Goal: Transaction & Acquisition: Download file/media

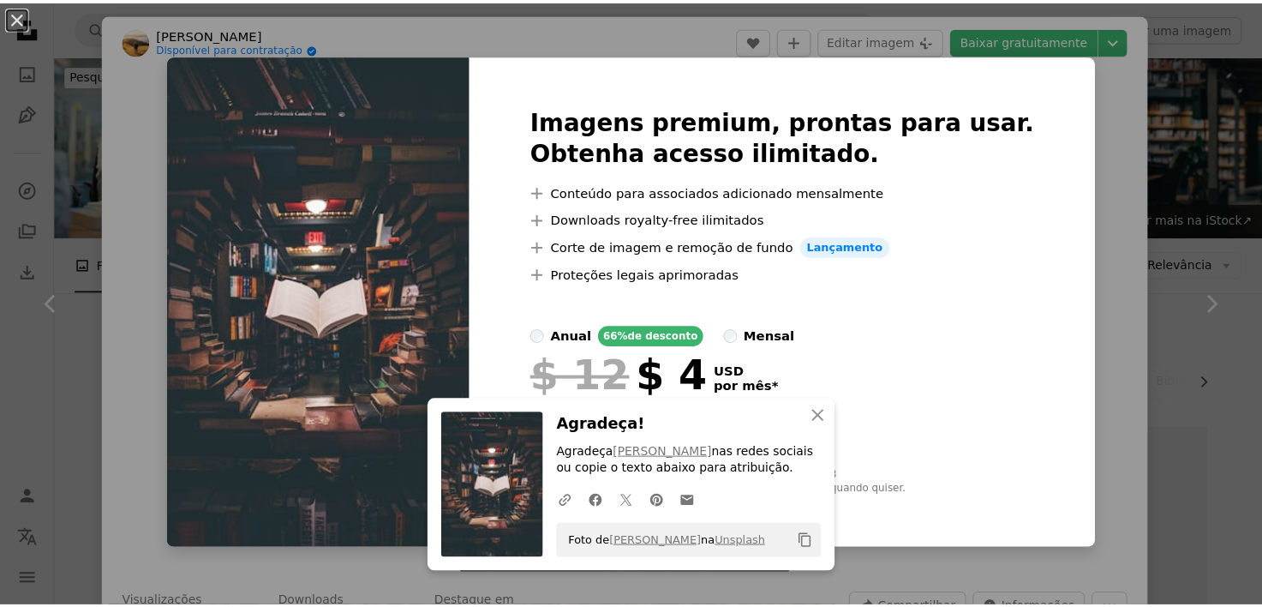
scroll to position [343, 0]
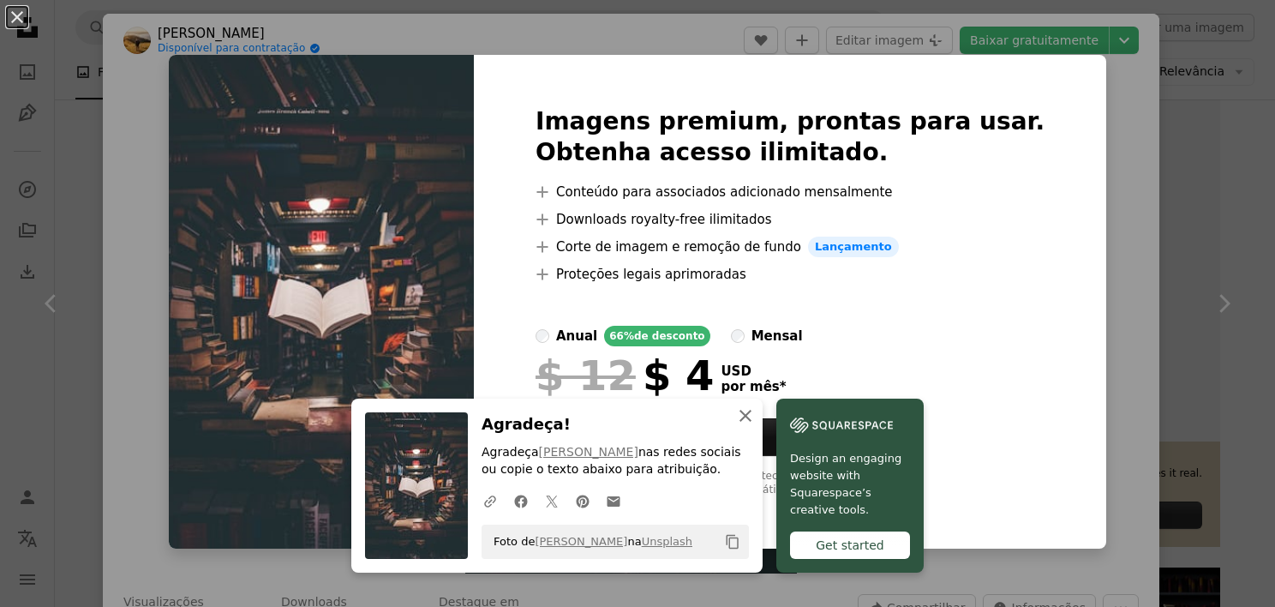
drag, startPoint x: 819, startPoint y: 418, endPoint x: 865, endPoint y: 392, distance: 53.3
click at [756, 417] on icon "An X shape" at bounding box center [745, 415] width 21 height 21
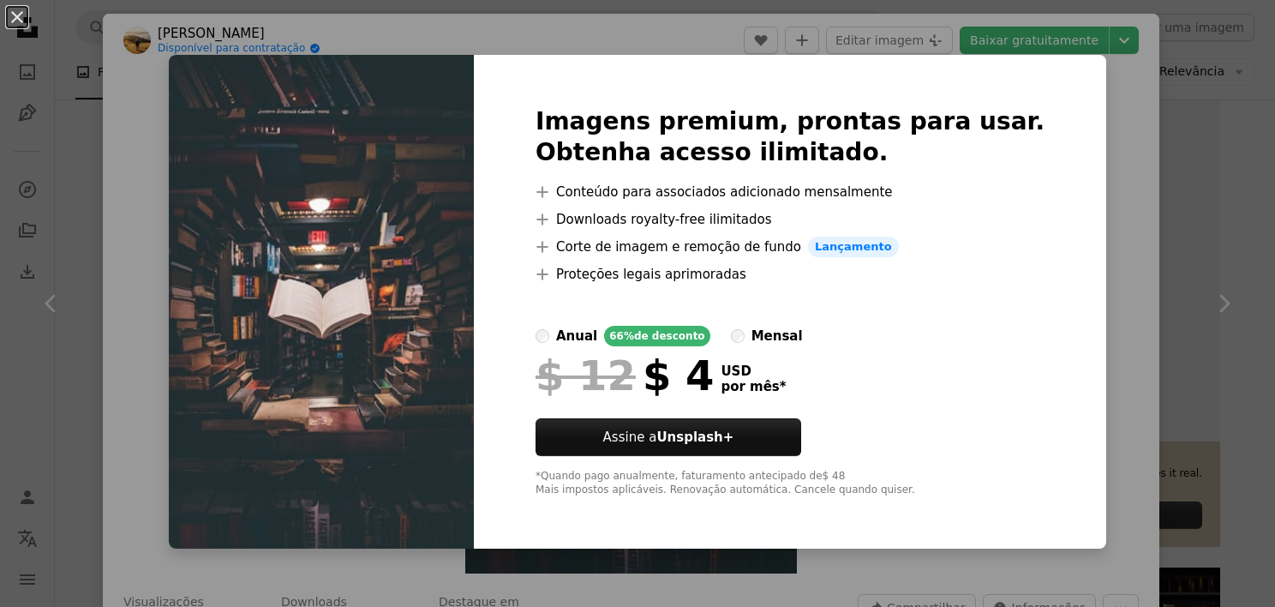
click at [1148, 269] on div "An X shape Imagens premium, prontas para usar. Obtenha acesso ilimitado. A plus…" at bounding box center [637, 303] width 1275 height 607
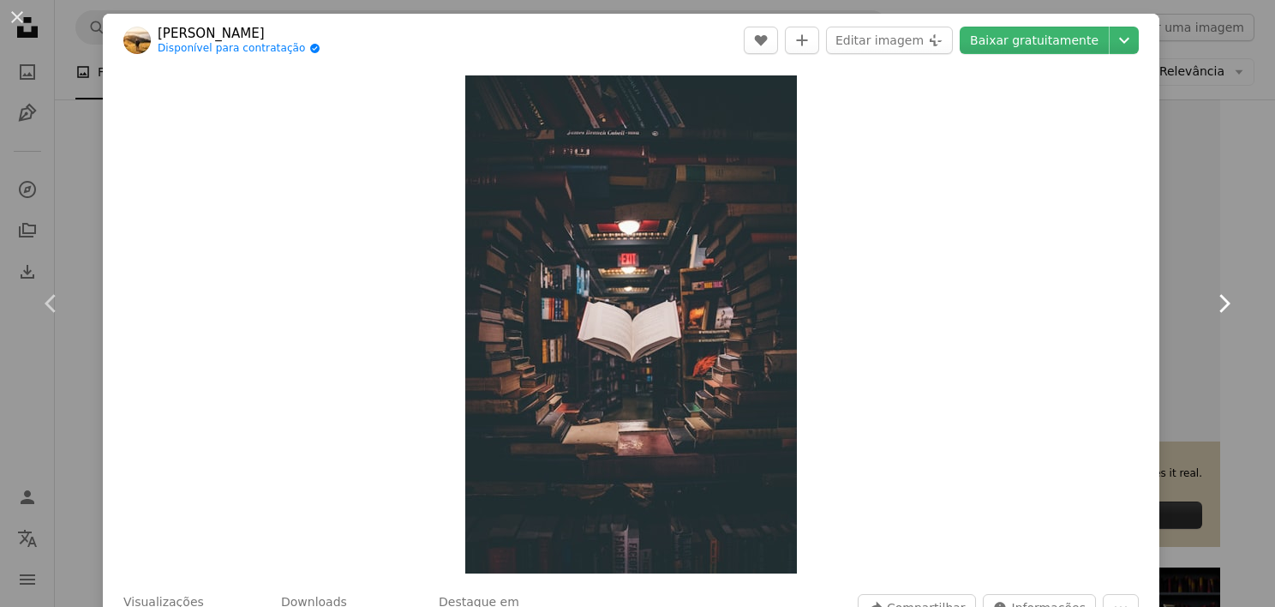
click at [1223, 257] on link "Chevron right" at bounding box center [1223, 303] width 103 height 164
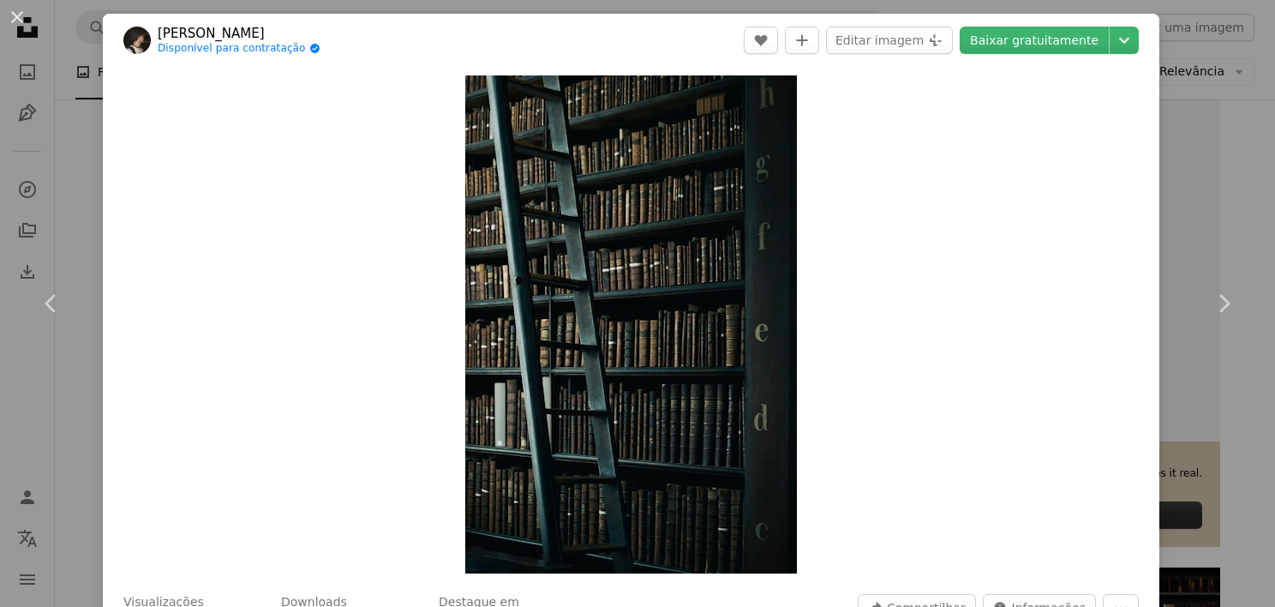
click at [1202, 181] on div "An X shape Chevron left Chevron right Henry Be Disponível para contratação A ch…" at bounding box center [637, 303] width 1275 height 607
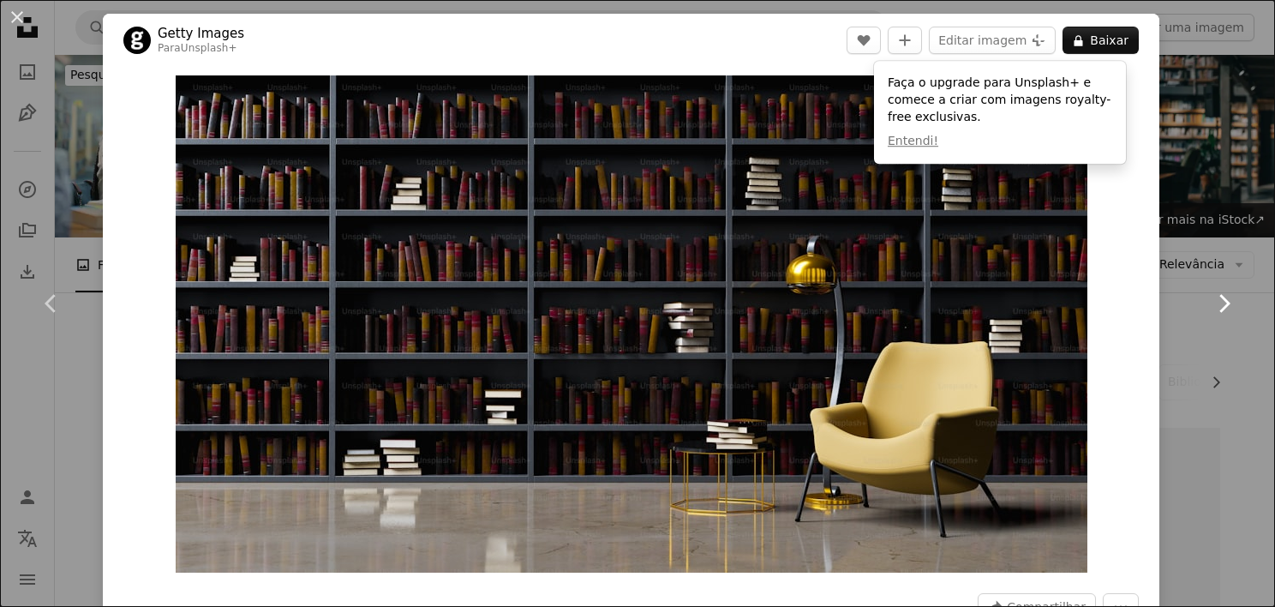
click at [1172, 373] on link "Chevron right" at bounding box center [1223, 303] width 103 height 164
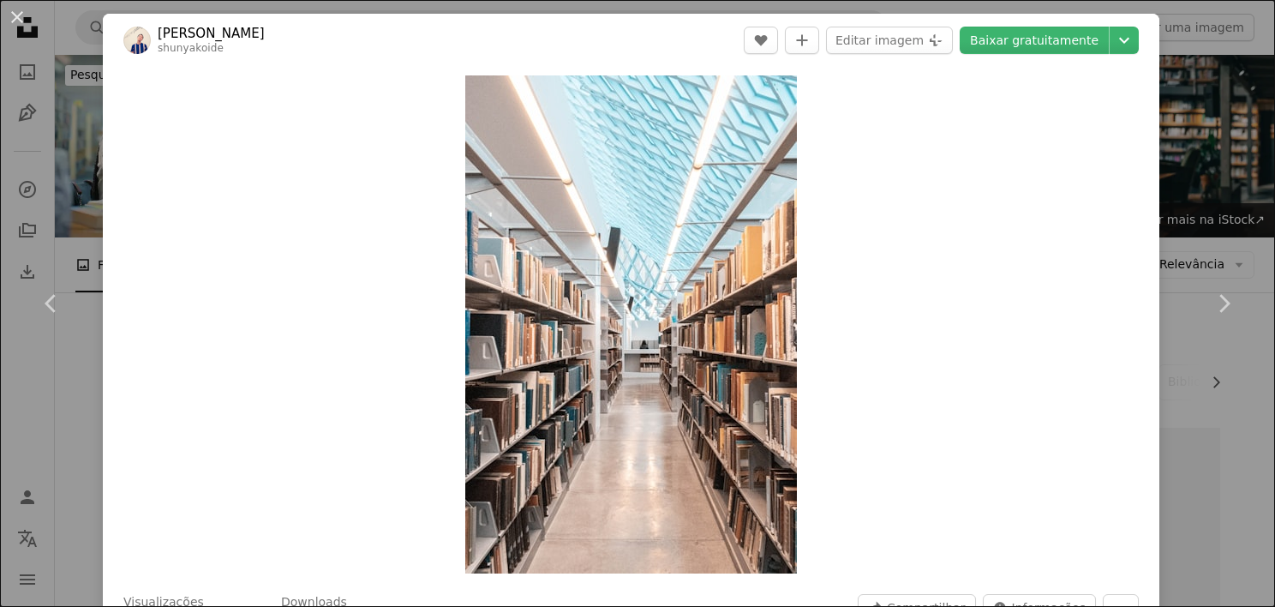
click at [1208, 463] on div "An X shape Chevron left Chevron right Shunya Koide shunyakoide A heart A plus s…" at bounding box center [637, 303] width 1275 height 607
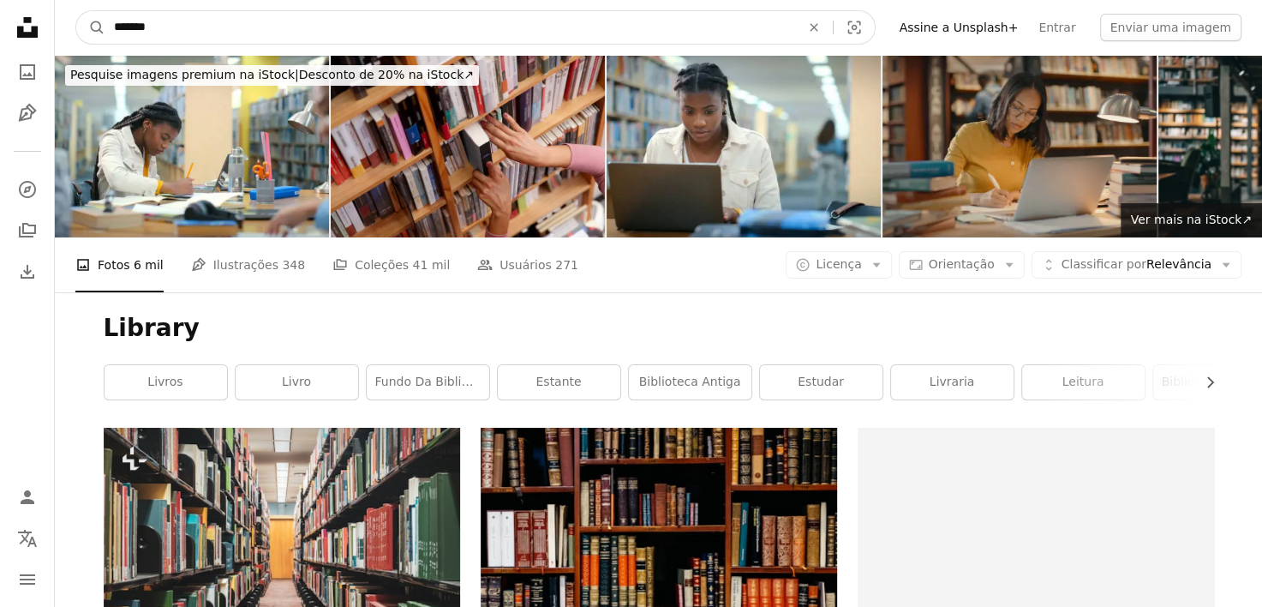
click at [184, 19] on input "*******" at bounding box center [450, 27] width 690 height 33
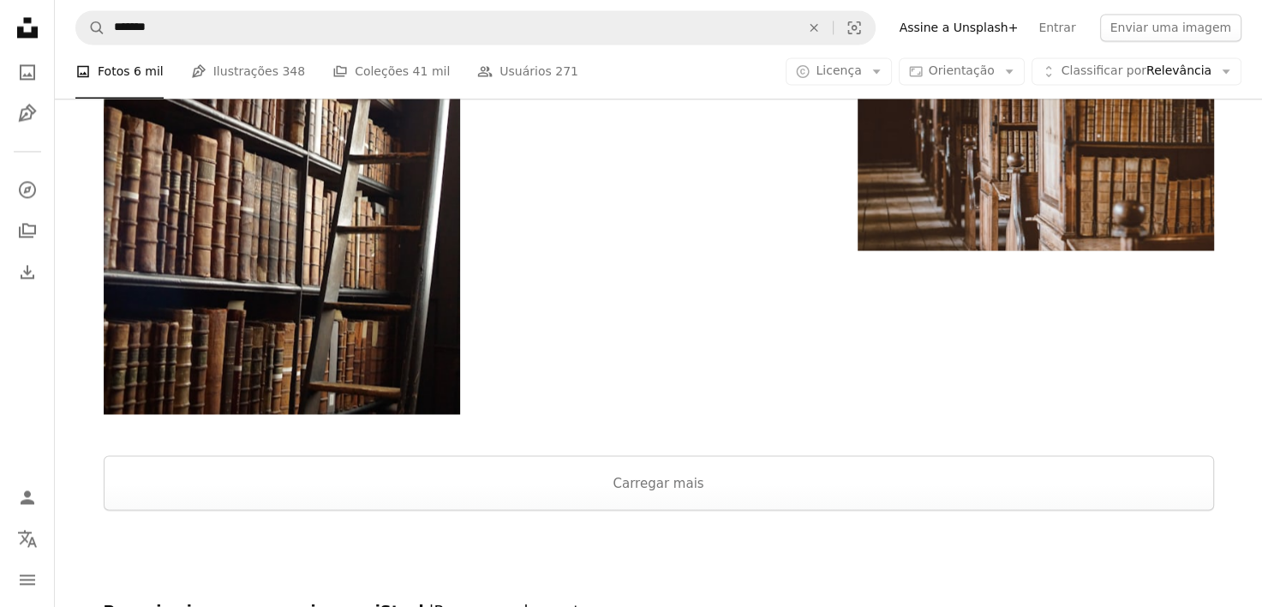
scroll to position [2753, 0]
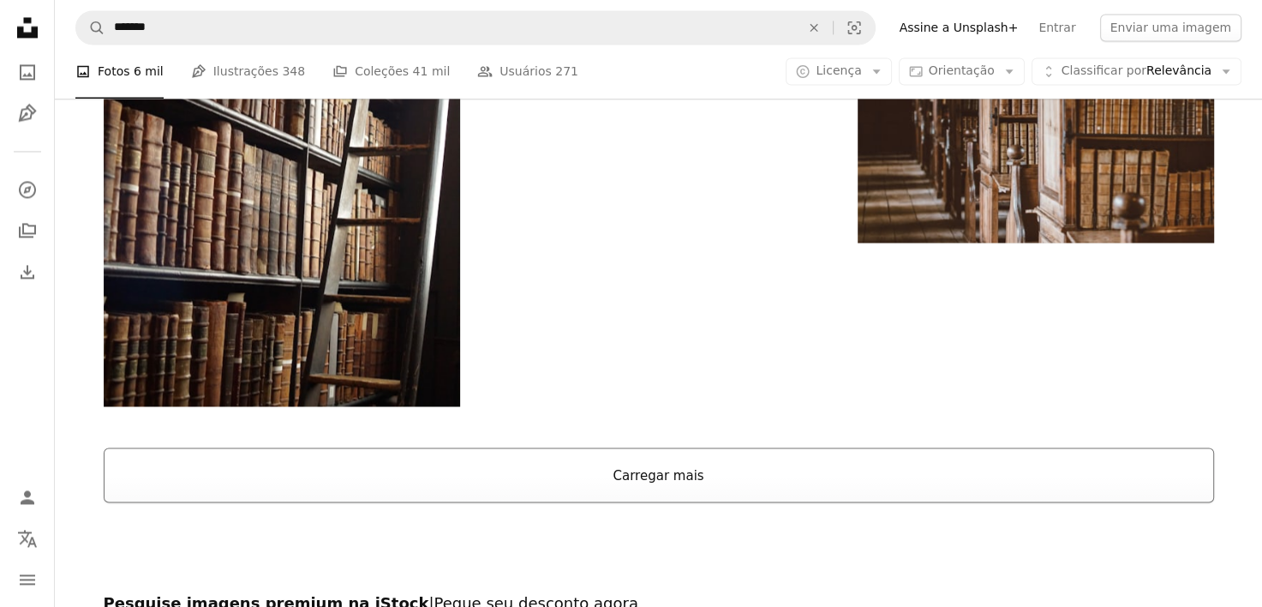
click at [655, 447] on button "Carregar mais" at bounding box center [659, 474] width 1110 height 55
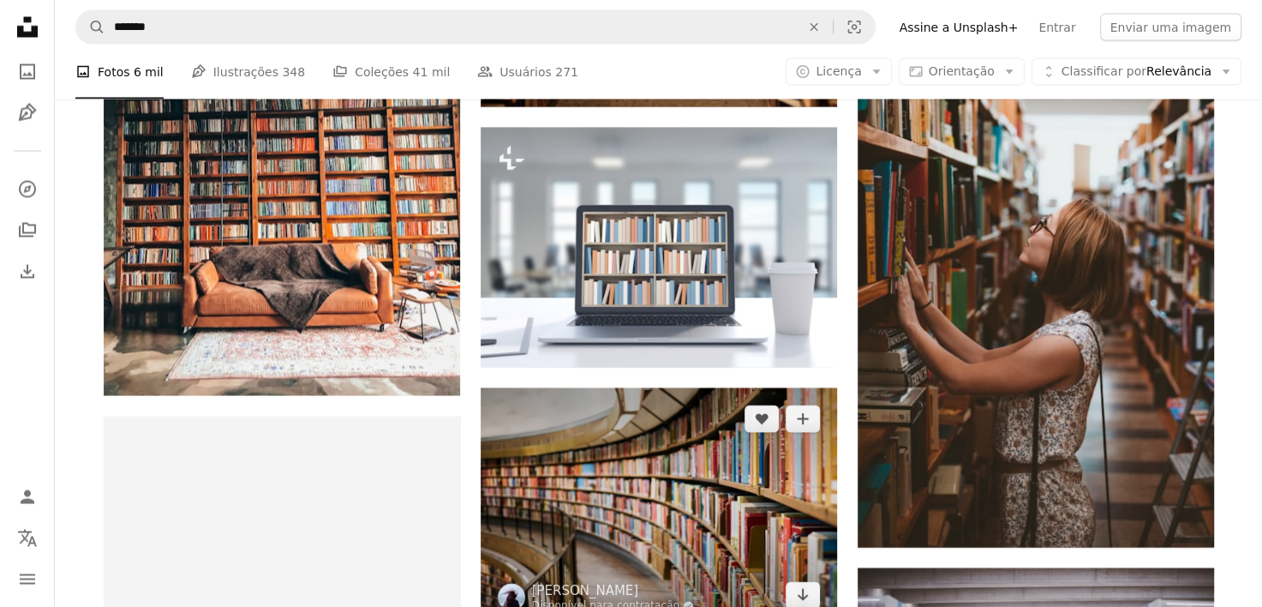
scroll to position [3267, 0]
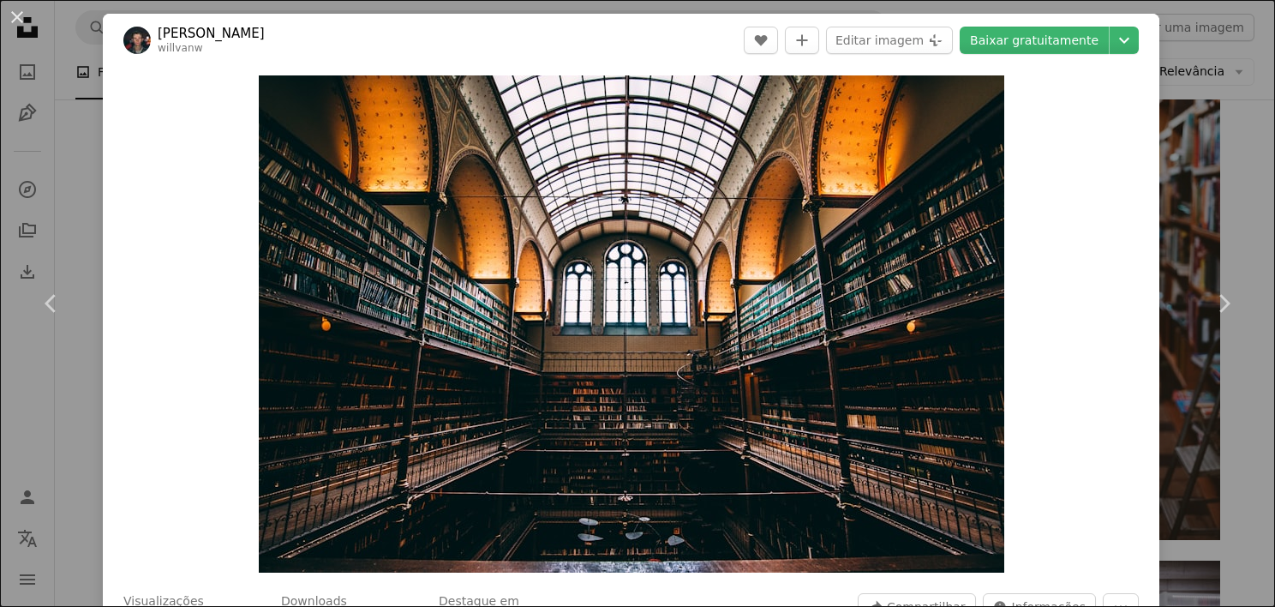
click at [1161, 401] on div "An X shape Chevron left Chevron right Will van Wingerden willvanw A heart A plu…" at bounding box center [637, 303] width 1275 height 607
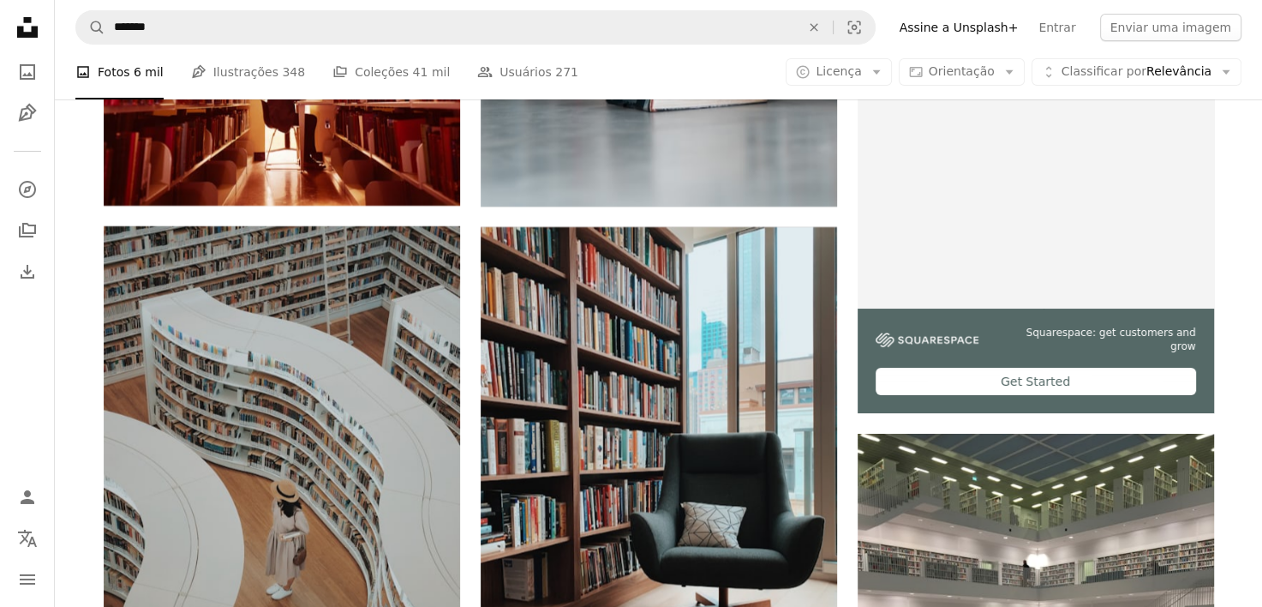
scroll to position [6008, 0]
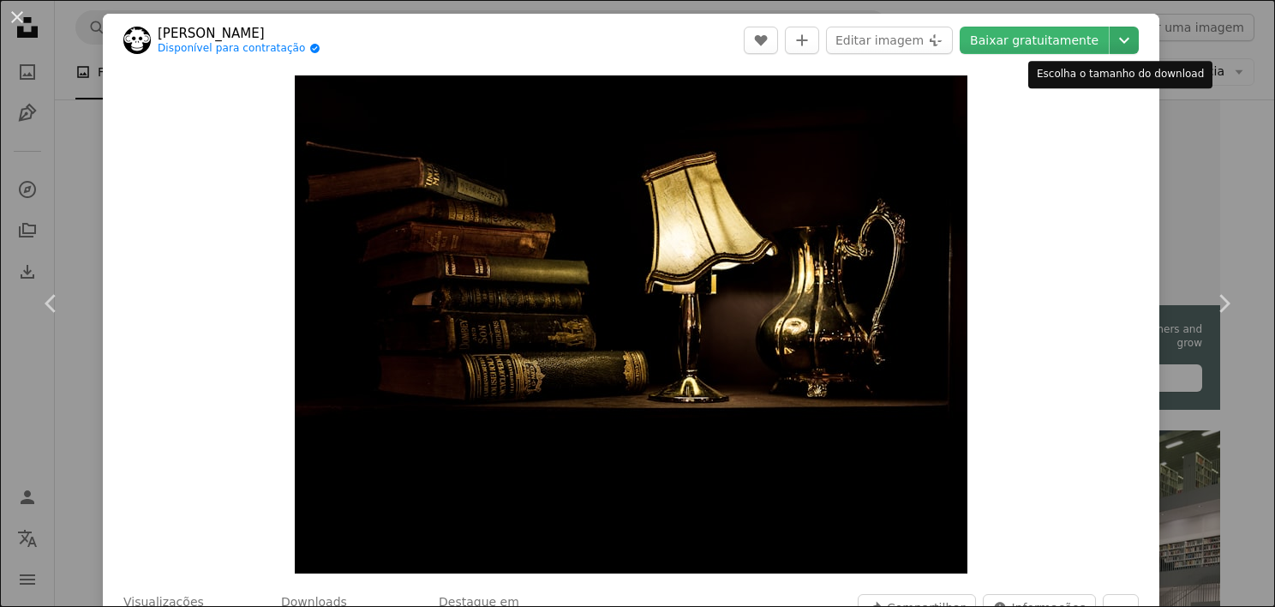
click at [1110, 38] on icon "Chevron down" at bounding box center [1123, 40] width 27 height 21
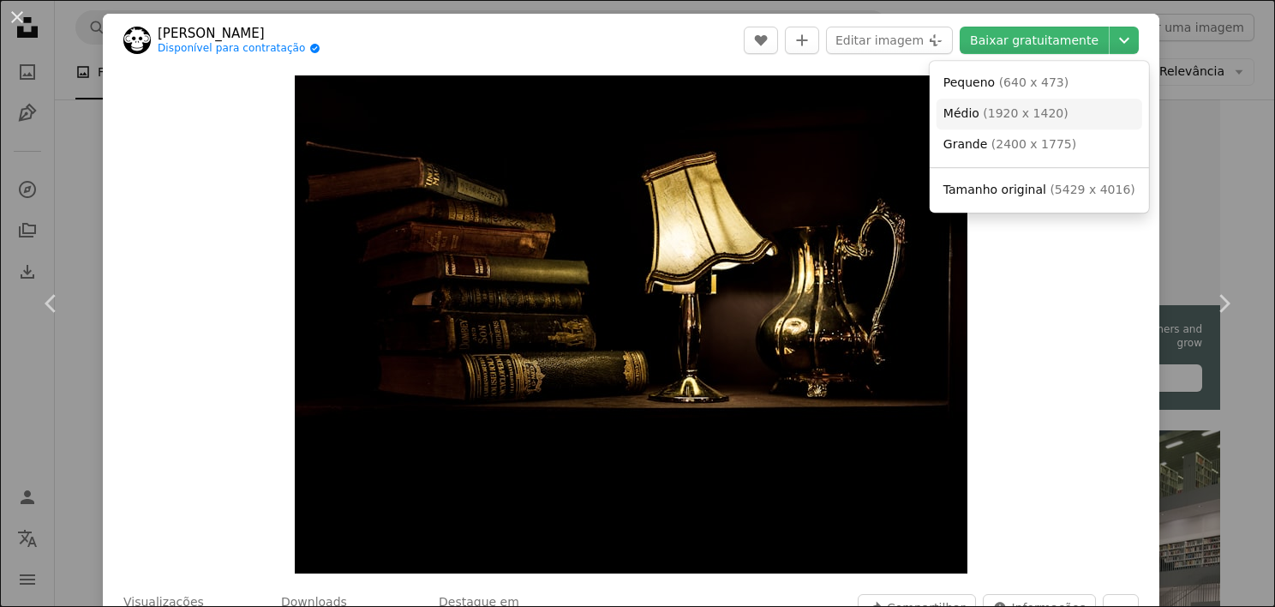
click at [1028, 117] on span "( 1920 x 1420 )" at bounding box center [1025, 113] width 85 height 14
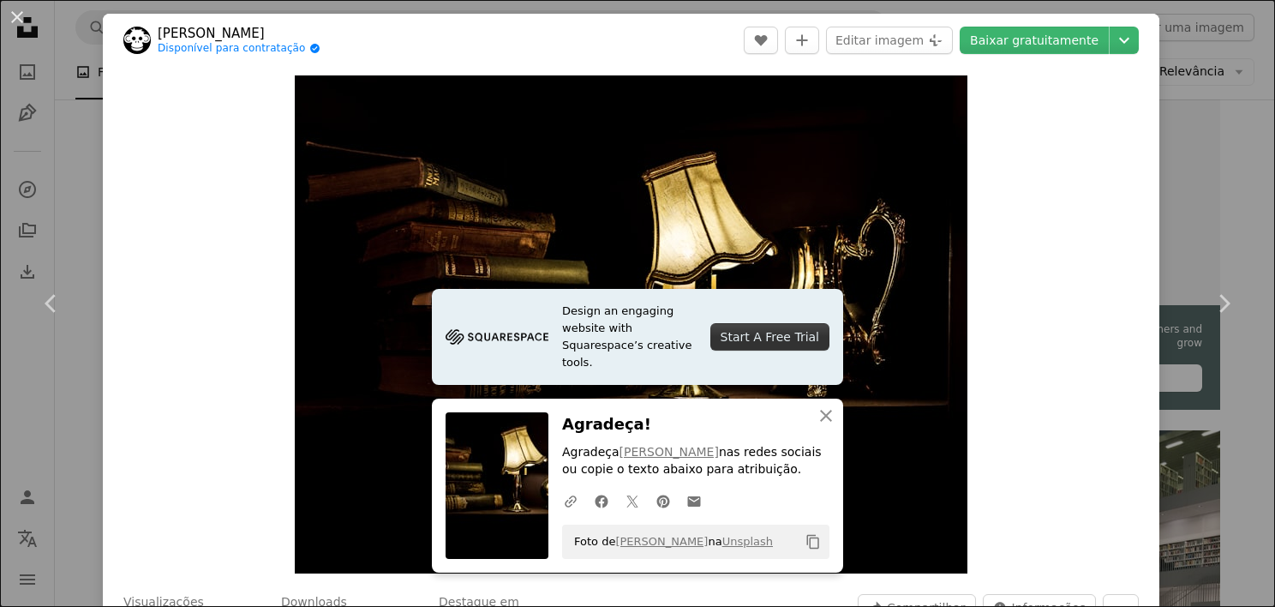
click at [998, 204] on div "Zoom in" at bounding box center [631, 324] width 1056 height 515
click at [1180, 409] on div "An X shape Chevron left Chevron right Jez Timms Disponível para contratação A c…" at bounding box center [637, 303] width 1275 height 607
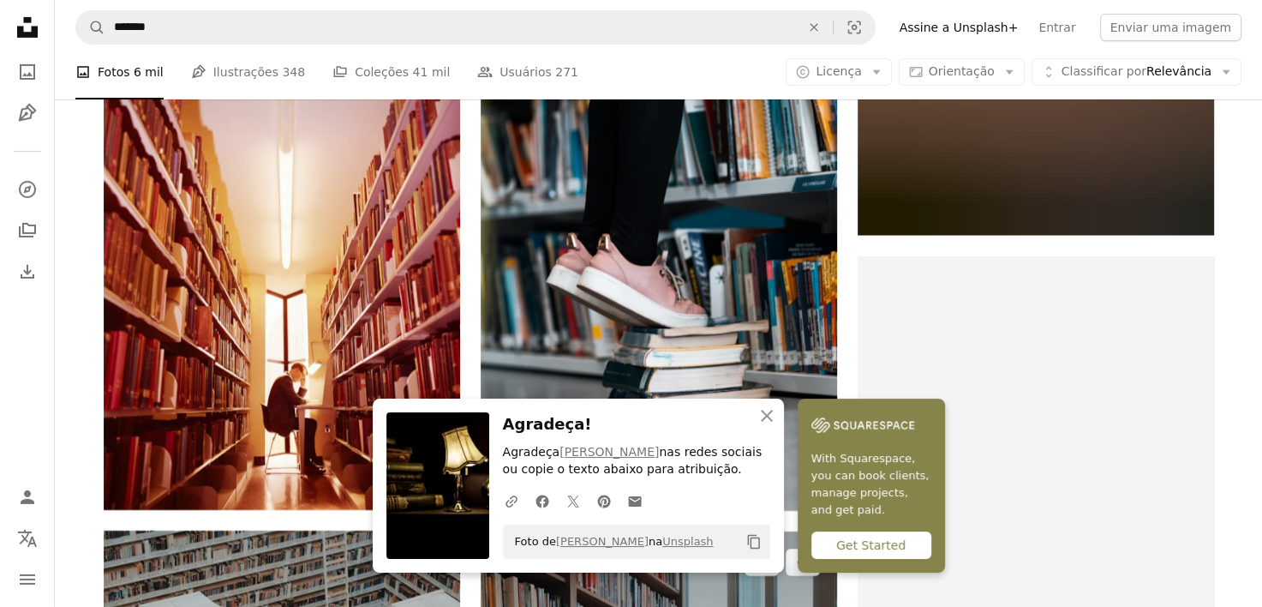
scroll to position [5923, 0]
